Goal: Feedback & Contribution: Contribute content

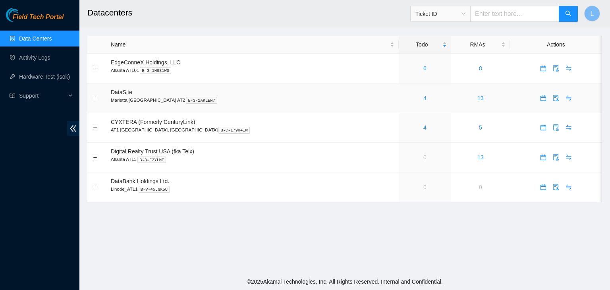
click at [423, 100] on link "4" at bounding box center [424, 98] width 3 height 6
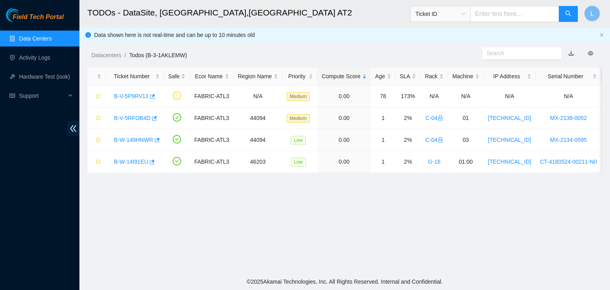
click at [45, 41] on link "Data Centers" at bounding box center [35, 38] width 33 height 6
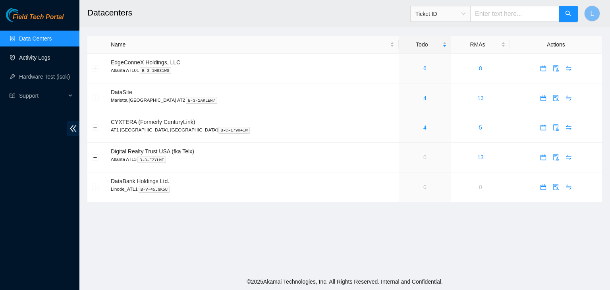
click at [41, 58] on link "Activity Logs" at bounding box center [34, 57] width 31 height 6
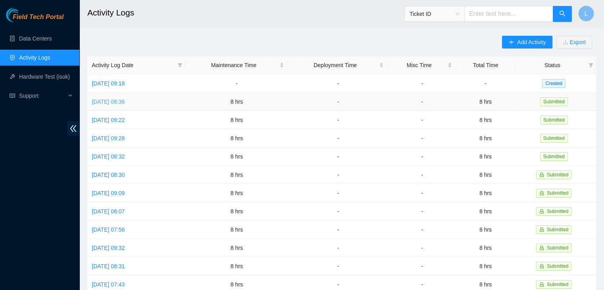
click at [108, 103] on link "[DATE] 08:36" at bounding box center [108, 102] width 33 height 6
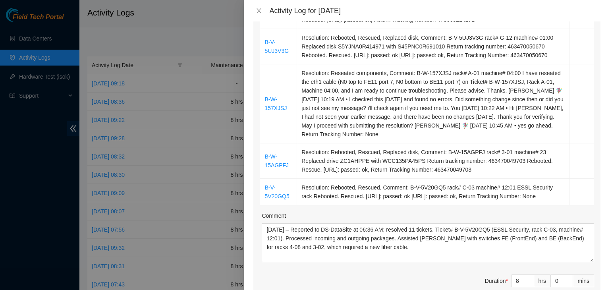
scroll to position [358, 0]
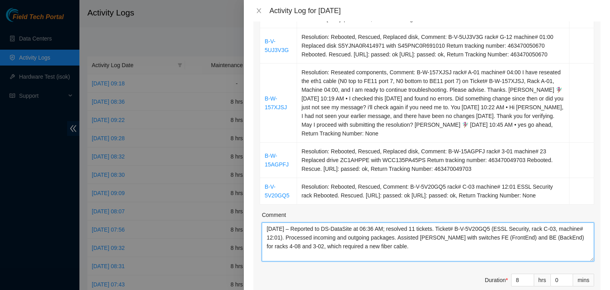
drag, startPoint x: 412, startPoint y: 264, endPoint x: 264, endPoint y: 238, distance: 150.5
click at [264, 238] on div "Comment 09/09/2025 – Reported to DS-DataSite at 06:36 AM; resolved 11 tickets. …" at bounding box center [428, 236] width 332 height 51
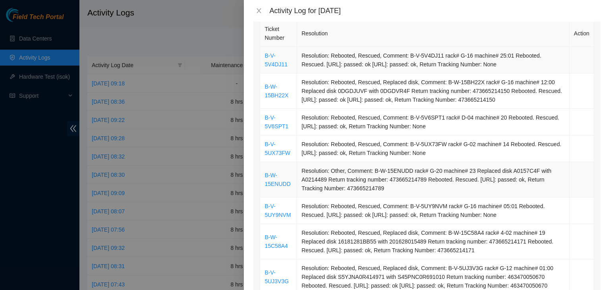
scroll to position [119, 0]
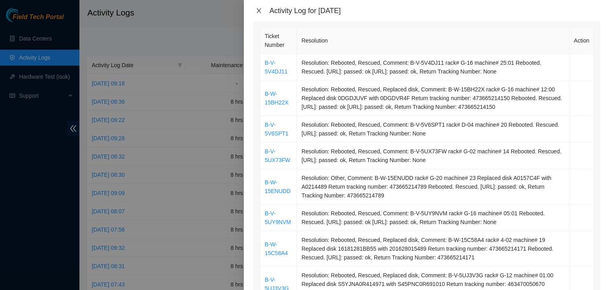
click at [257, 11] on icon "close" at bounding box center [259, 11] width 6 height 6
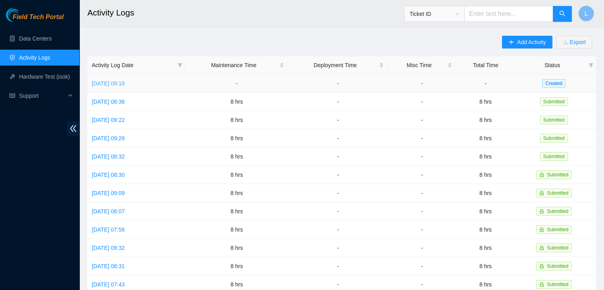
click at [120, 82] on link "Wed, 10 Sep 2025 09:18" at bounding box center [108, 83] width 33 height 6
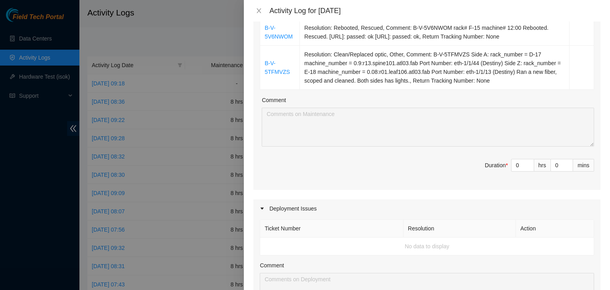
scroll to position [159, 0]
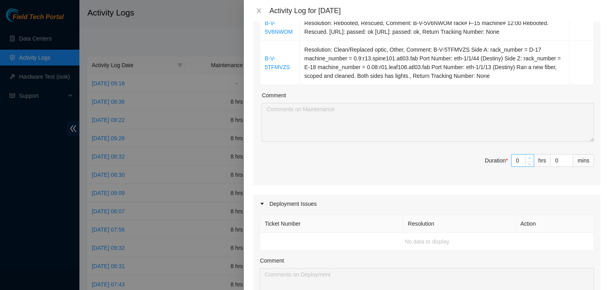
type input "1"
click at [528, 160] on span "up" at bounding box center [530, 158] width 5 height 5
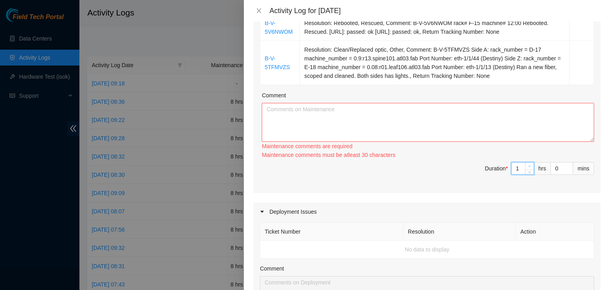
click at [525, 160] on div "Ticket Number Resolution Action B-V-5V6NWOM Resolution: Rebooted, Rescued, Comm…" at bounding box center [426, 89] width 347 height 207
type input "2"
click at [528, 165] on icon "up" at bounding box center [529, 166] width 3 height 3
type input "3"
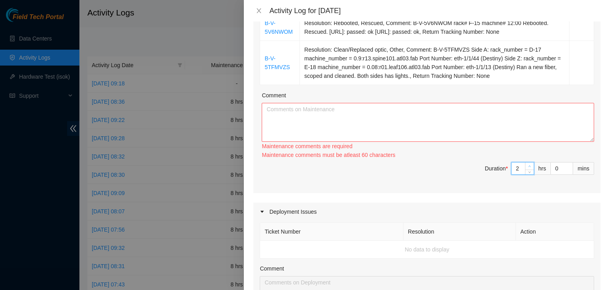
type input "3"
click at [528, 165] on icon "up" at bounding box center [529, 166] width 3 height 3
type input "4"
click at [528, 167] on icon "up" at bounding box center [529, 166] width 3 height 3
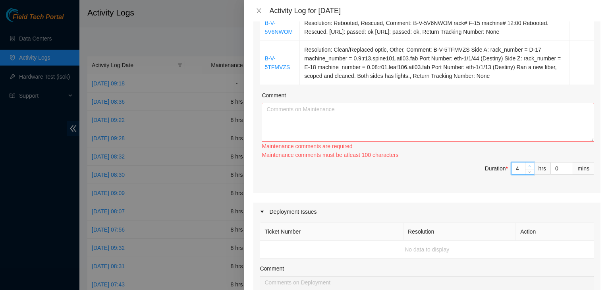
type input "5"
click at [528, 167] on icon "up" at bounding box center [529, 166] width 3 height 3
type input "6"
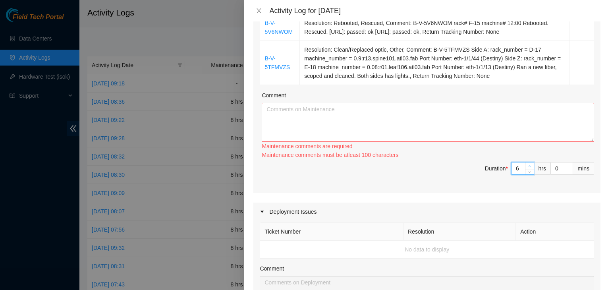
click at [528, 167] on icon "up" at bounding box center [529, 166] width 3 height 3
type input "7"
click at [528, 167] on icon "up" at bounding box center [529, 166] width 3 height 3
type input "8"
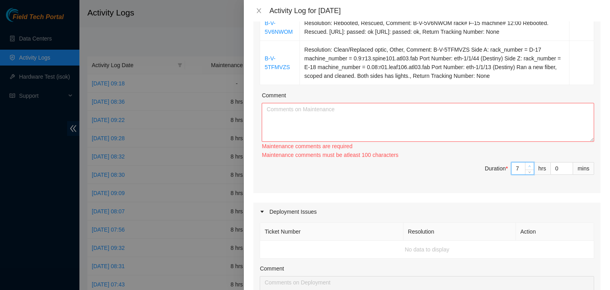
type input "8"
click at [528, 167] on icon "up" at bounding box center [529, 166] width 3 height 3
click at [480, 133] on textarea "Comment" at bounding box center [428, 122] width 332 height 39
paste textarea "09/09/2025 – Reported to DS-DataSite at 06:36 AM; resolved 11 tickets. Ticket# …"
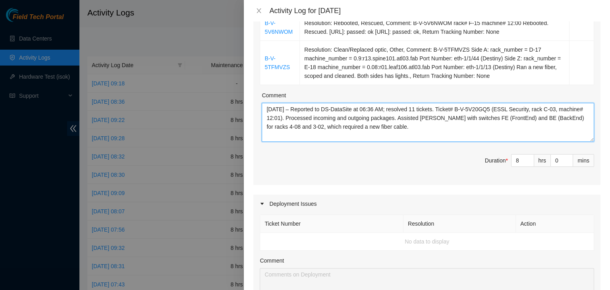
scroll to position [119, 0]
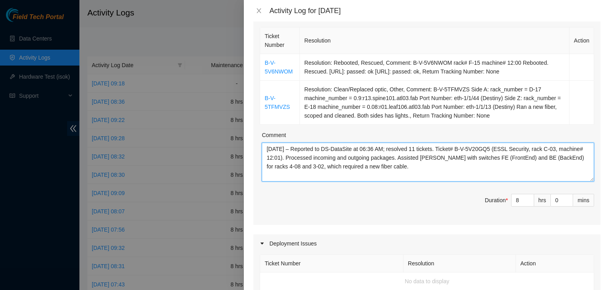
drag, startPoint x: 278, startPoint y: 150, endPoint x: 285, endPoint y: 147, distance: 7.7
click at [279, 149] on textarea "09/09/2025 – Reported to DS-DataSite at 06:36 AM; resolved 11 tickets. Ticket# …" at bounding box center [428, 162] width 332 height 39
click at [567, 151] on textarea "09/10/2025 – Reported to DS-DataSite at 06:36 AM; resolved 11 tickets. Ticket# …" at bounding box center [428, 162] width 332 height 39
click at [373, 149] on textarea "09/10/2025 – Reported to DS-DataSite at 06:36 AM; resolved 11 tickets. Ticket# …" at bounding box center [428, 162] width 332 height 39
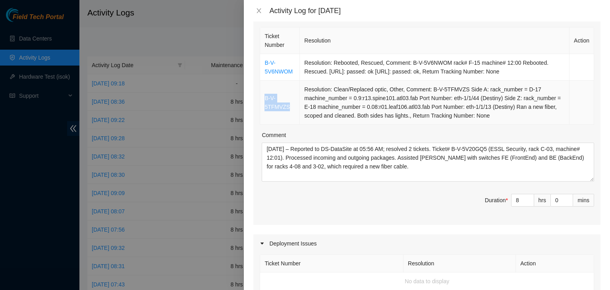
drag, startPoint x: 292, startPoint y: 108, endPoint x: 265, endPoint y: 102, distance: 27.4
click at [265, 102] on td "B-V-5TFMVZS" at bounding box center [280, 103] width 40 height 44
copy link "B-V-5TFMVZS"
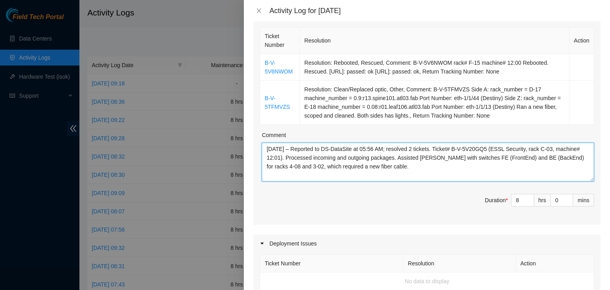
drag, startPoint x: 460, startPoint y: 150, endPoint x: 284, endPoint y: 156, distance: 176.1
click at [284, 156] on textarea "09/10/2025 – Reported to DS-DataSite at 05:56 AM; resolved 2 tickets. Ticket# B…" at bounding box center [428, 162] width 332 height 39
paste textarea "TFMVZS"
drag, startPoint x: 353, startPoint y: 158, endPoint x: 465, endPoint y: 166, distance: 112.7
click at [465, 166] on textarea "09/10/2025 – Reported to DS-DataSite at 05:56 AM; resolved 2 tickets. Ticket# B…" at bounding box center [428, 162] width 332 height 39
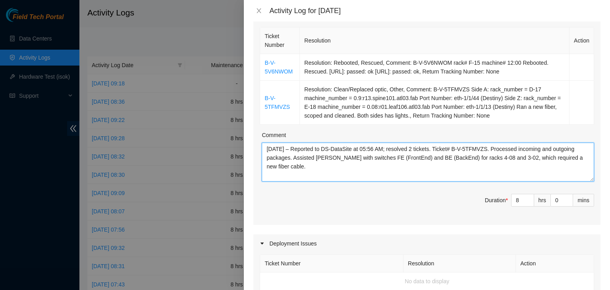
paste textarea "You 9/10/2025 8:35 AM • Good Morning all, Richard , The fiber has been installe…"
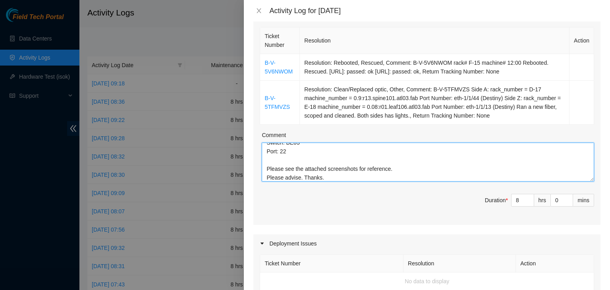
scroll to position [122, 0]
drag, startPoint x: 339, startPoint y: 177, endPoint x: 253, endPoint y: 166, distance: 86.4
click at [253, 166] on div "Note: This activity log is for informational purposes only. You will not be pai…" at bounding box center [427, 155] width 366 height 269
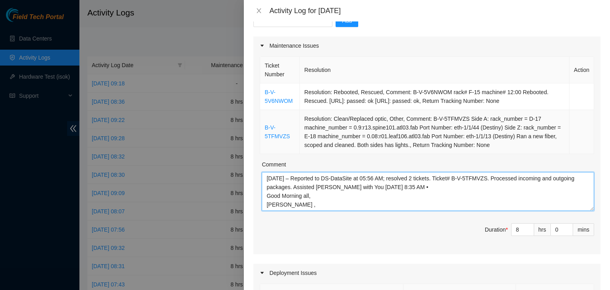
scroll to position [119, 0]
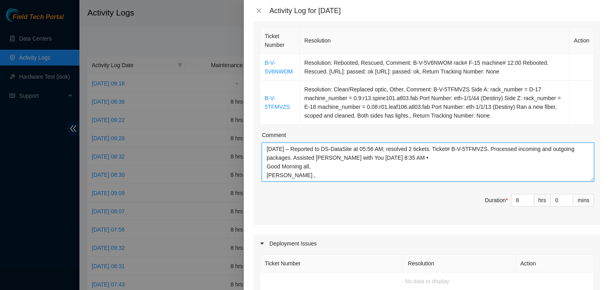
drag, startPoint x: 324, startPoint y: 166, endPoint x: 265, endPoint y: 164, distance: 59.6
click at [265, 164] on textarea "09/10/2025 – Reported to DS-DataSite at 05:56 AM; resolved 2 tickets. Ticket# B…" at bounding box center [428, 162] width 332 height 39
drag, startPoint x: 301, startPoint y: 163, endPoint x: 372, endPoint y: 156, distance: 71.1
click at [372, 156] on textarea "09/10/2025 – Reported to DS-DataSite at 05:56 AM; resolved 2 tickets. Ticket# B…" at bounding box center [428, 162] width 332 height 39
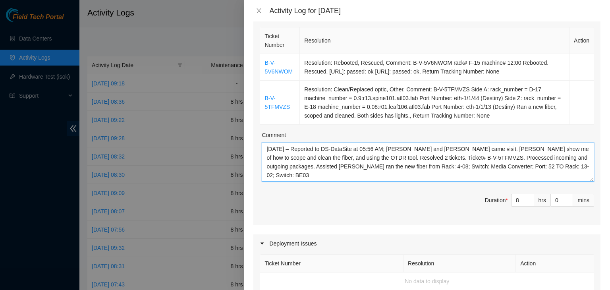
drag, startPoint x: 291, startPoint y: 176, endPoint x: 265, endPoint y: 151, distance: 35.7
click at [265, 151] on textarea "09/10/2025 – Reported to DS-DataSite at 05:56 AM; David and Elijah came visit. …" at bounding box center [428, 162] width 332 height 39
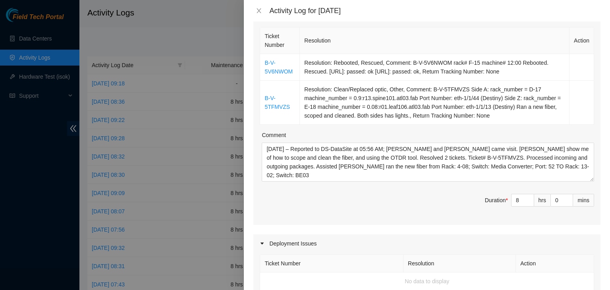
click at [593, 183] on div "Ticket Number Resolution Action B-V-5V6NWOM Resolution: Rebooted, Rescued, Comm…" at bounding box center [426, 124] width 347 height 199
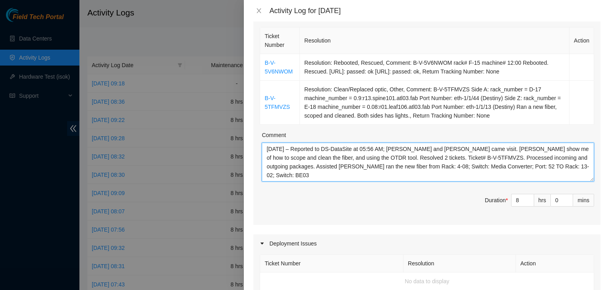
drag, startPoint x: 357, startPoint y: 174, endPoint x: 251, endPoint y: 150, distance: 108.7
click at [251, 150] on div "Note: This activity log is for informational purposes only. You will not be pai…" at bounding box center [427, 155] width 366 height 269
paste textarea "visited, David demonstrated scoping/cleaning fiber and OTDR use; resolved 2 tic…"
drag, startPoint x: 451, startPoint y: 149, endPoint x: 456, endPoint y: 148, distance: 4.9
click at [451, 149] on textarea "09/10/2025 – Reported to DS-DataSite at 05:56 AM; David and Elijah visited, Dav…" at bounding box center [428, 162] width 332 height 39
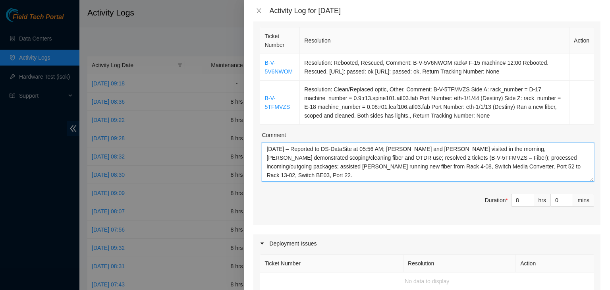
click at [284, 157] on textarea "09/10/2025 – Reported to DS-DataSite at 05:56 AM; David and Elijah visited in t…" at bounding box center [428, 162] width 332 height 39
click at [269, 157] on textarea "09/10/2025 – Reported to DS-DataSite at 05:56 AM; David and Elijah visited in t…" at bounding box center [428, 162] width 332 height 39
type textarea "09/10/2025 – Reported to DS-DataSite at 05:56 AM; David and Elijah visited in t…"
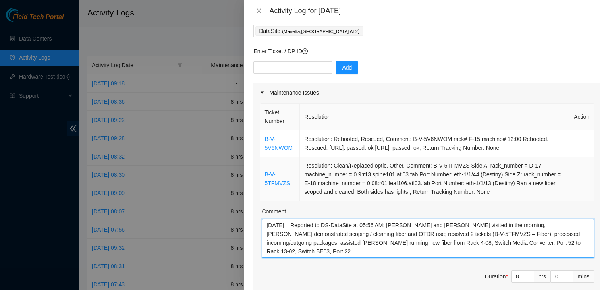
scroll to position [40, 0]
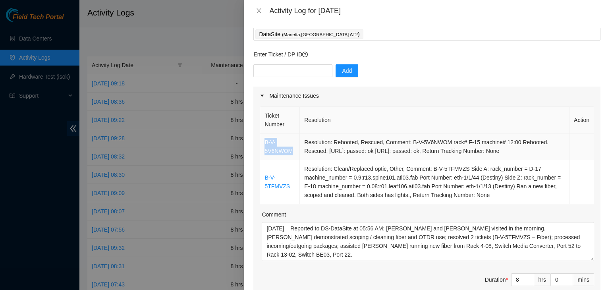
drag, startPoint x: 296, startPoint y: 151, endPoint x: 265, endPoint y: 143, distance: 31.3
click at [265, 143] on td "B-V-5V6NWOM" at bounding box center [280, 146] width 40 height 27
copy link "B-V-5V6NWOM"
click at [279, 71] on input "text" at bounding box center [292, 70] width 79 height 13
paste input "B-V-5V6NWOM"
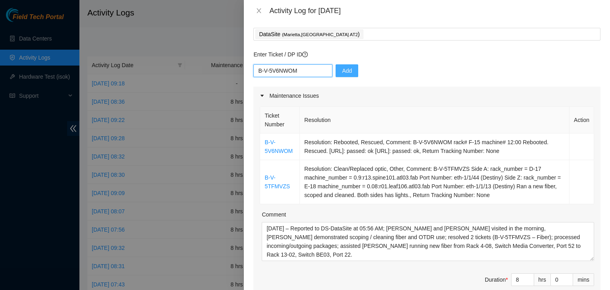
type input "B-V-5V6NWOM"
click at [346, 71] on button "Add" at bounding box center [347, 70] width 23 height 13
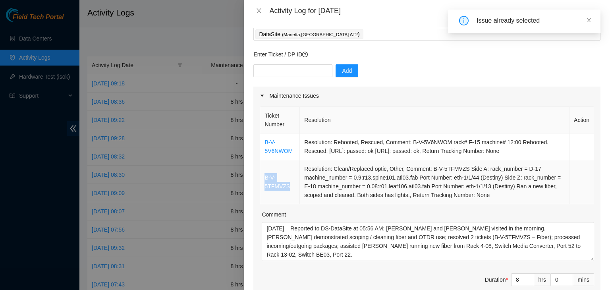
drag, startPoint x: 290, startPoint y: 187, endPoint x: 264, endPoint y: 179, distance: 26.9
click at [264, 179] on td "B-V-5TFMVZS" at bounding box center [280, 182] width 40 height 44
copy link "B-V-5TFMVZS"
click at [290, 72] on input "text" at bounding box center [292, 70] width 79 height 13
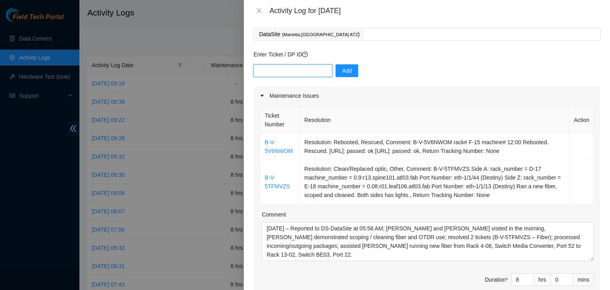
paste input "B-V-5TFMVZS"
type input "B-V-5TFMVZS"
click at [342, 73] on span "Add" at bounding box center [347, 70] width 10 height 9
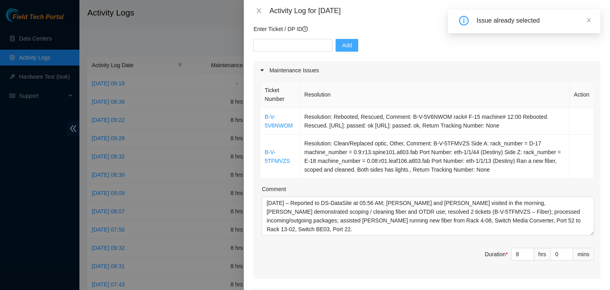
scroll to position [79, 0]
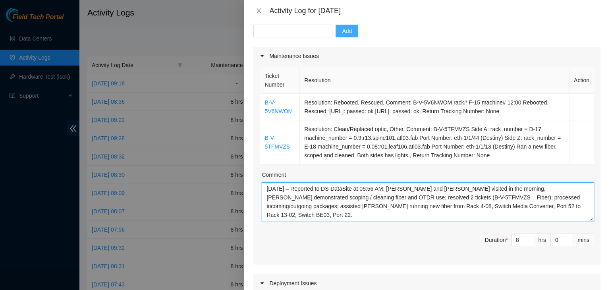
click at [495, 209] on textarea "09/10/2025 – Reported to DS-DataSite at 05:56 AM; David and Elijah visited in t…" at bounding box center [428, 201] width 332 height 39
click at [443, 245] on span "Duration * 8 hrs 0 mins" at bounding box center [427, 245] width 334 height 22
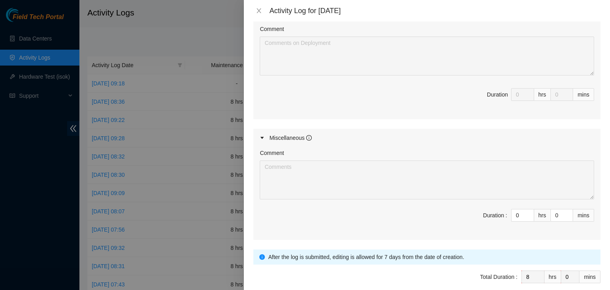
scroll to position [425, 0]
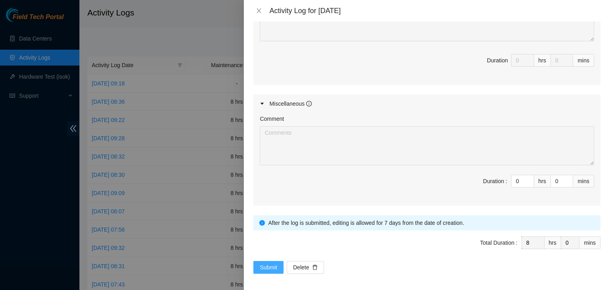
click at [264, 267] on span "Submit" at bounding box center [268, 267] width 17 height 9
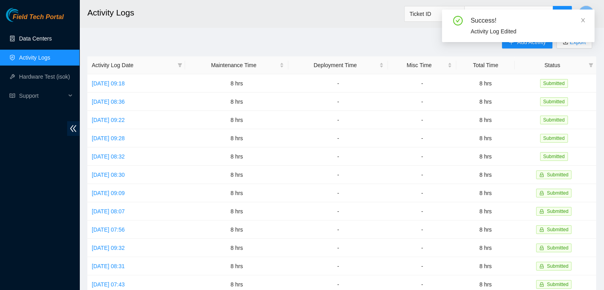
click at [40, 42] on link "Data Centers" at bounding box center [35, 38] width 33 height 6
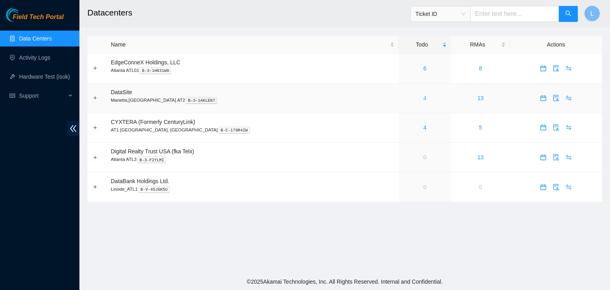
click at [423, 100] on link "4" at bounding box center [424, 98] width 3 height 6
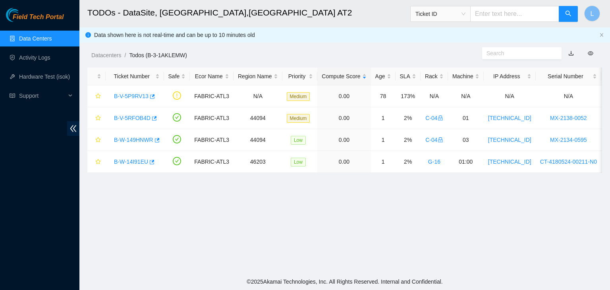
click at [37, 41] on link "Data Centers" at bounding box center [35, 38] width 33 height 6
